Goal: Information Seeking & Learning: Learn about a topic

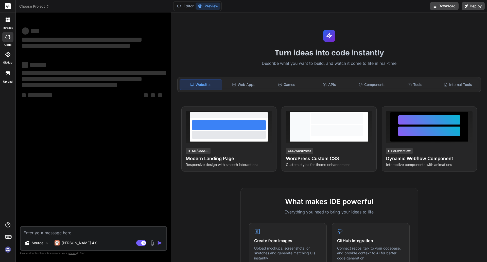
type textarea "x"
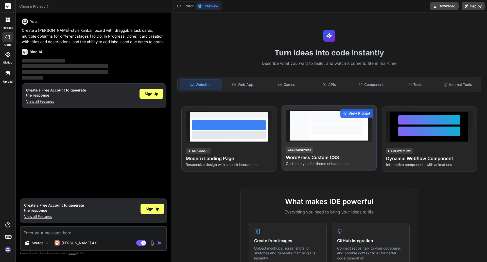
click at [324, 145] on div "View Prompt CSS/WordPress WordPress Custom CSS Custom styles for theme enhancem…" at bounding box center [329, 137] width 95 height 65
click at [355, 111] on span "View Prompt" at bounding box center [360, 113] width 22 height 5
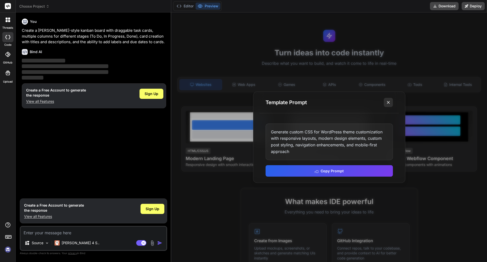
click at [389, 100] on icon at bounding box center [388, 102] width 5 height 5
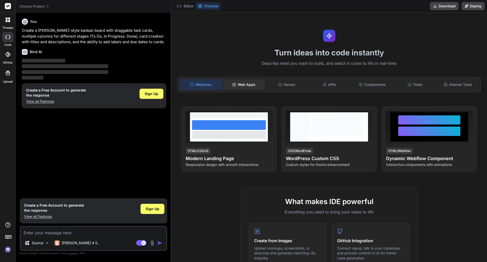
click at [246, 87] on div "Web Apps" at bounding box center [244, 84] width 42 height 11
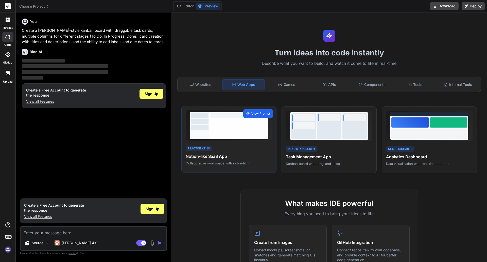
click at [259, 113] on span "View Prompt" at bounding box center [260, 113] width 19 height 5
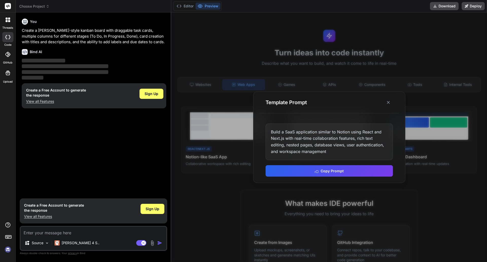
click at [202, 58] on div at bounding box center [329, 136] width 316 height 249
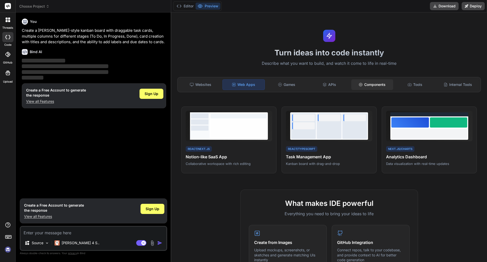
click at [372, 84] on div "Components" at bounding box center [372, 84] width 42 height 11
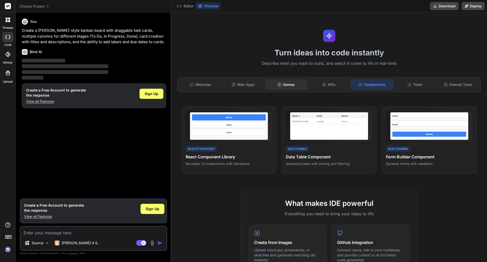
click at [292, 88] on div "Games" at bounding box center [286, 84] width 42 height 11
